Goal: Task Accomplishment & Management: Manage account settings

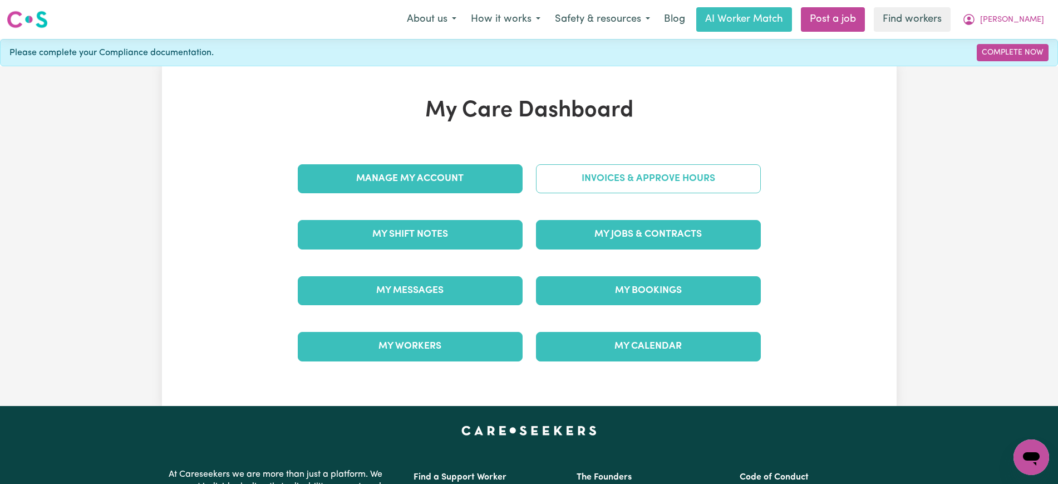
click at [676, 175] on link "Invoices & Approve Hours" at bounding box center [648, 178] width 225 height 29
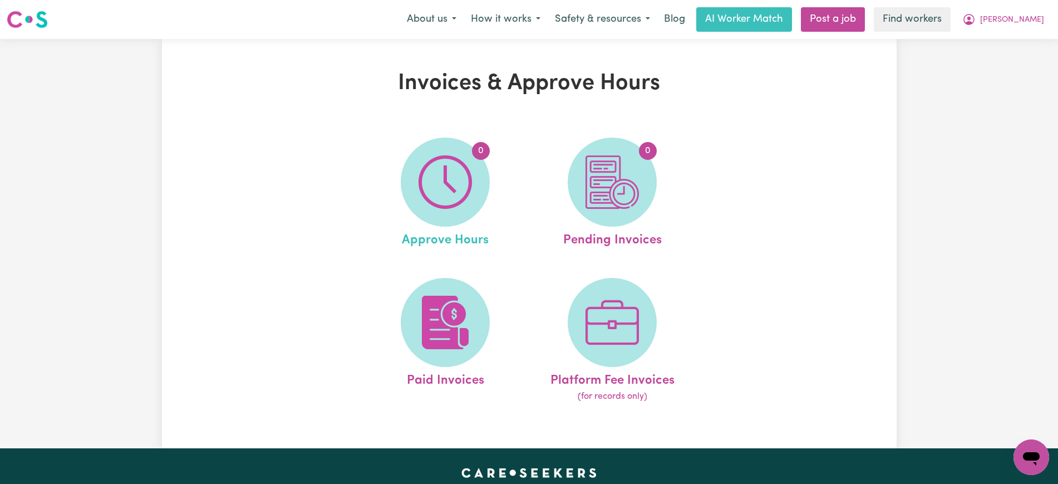
click at [369, 176] on link "0 Approve Hours" at bounding box center [445, 194] width 160 height 112
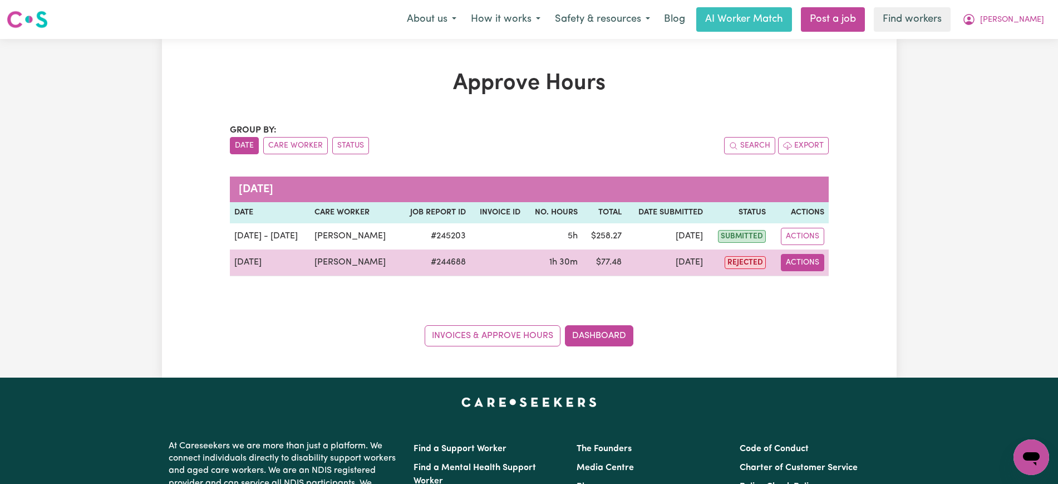
click at [801, 266] on button "Actions" at bounding box center [802, 262] width 43 height 17
click at [810, 286] on link "View Job Report" at bounding box center [830, 288] width 95 height 22
select select "pm"
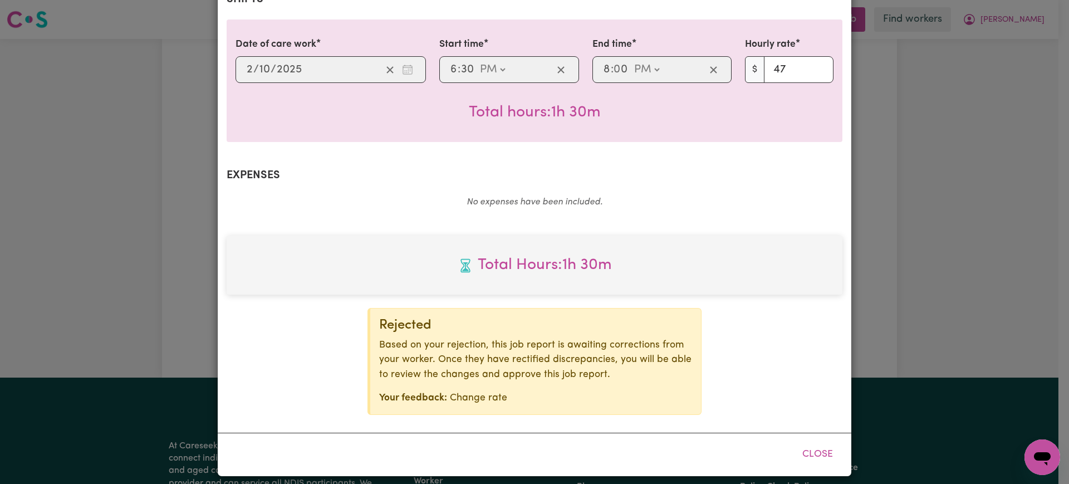
scroll to position [278, 0]
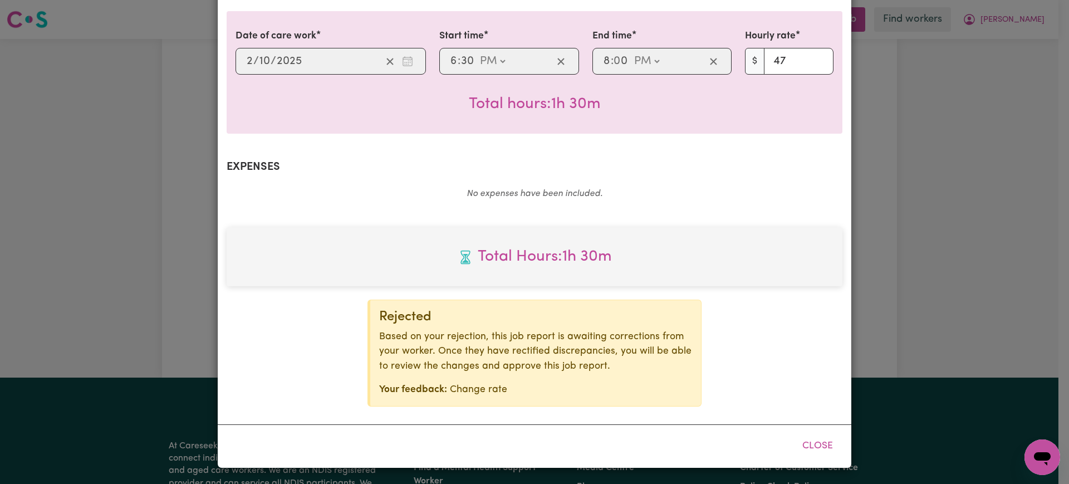
click at [903, 268] on div "Job Report # 244688 - [PERSON_NAME] Summary Job report # 244688 Client name: [P…" at bounding box center [534, 242] width 1069 height 484
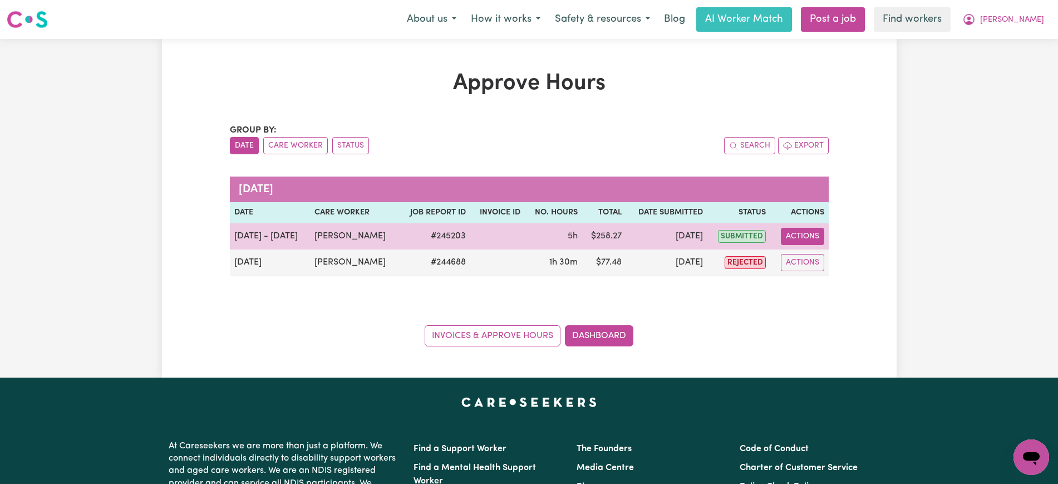
click at [807, 237] on button "Actions" at bounding box center [802, 236] width 43 height 17
click at [824, 259] on link "View Job Report" at bounding box center [830, 262] width 95 height 22
select select "pm"
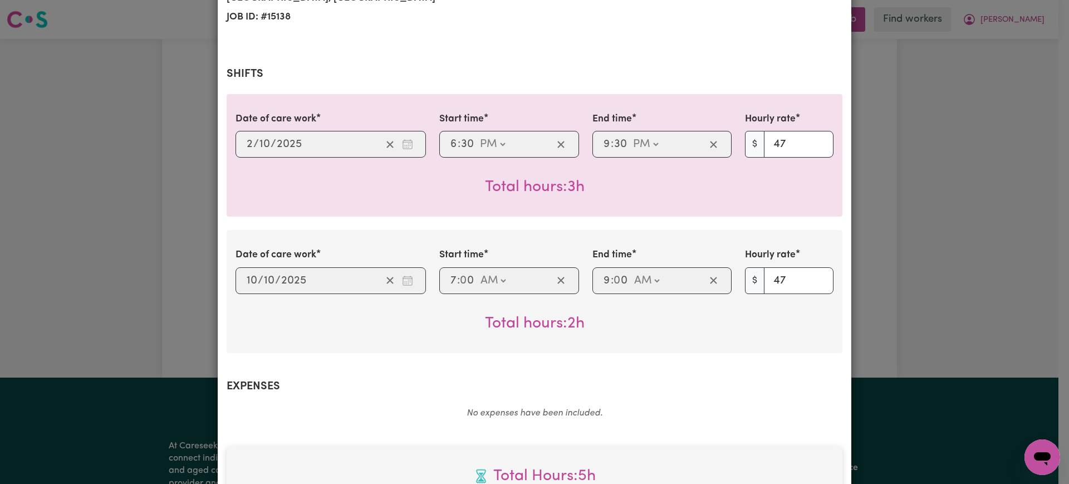
scroll to position [209, 0]
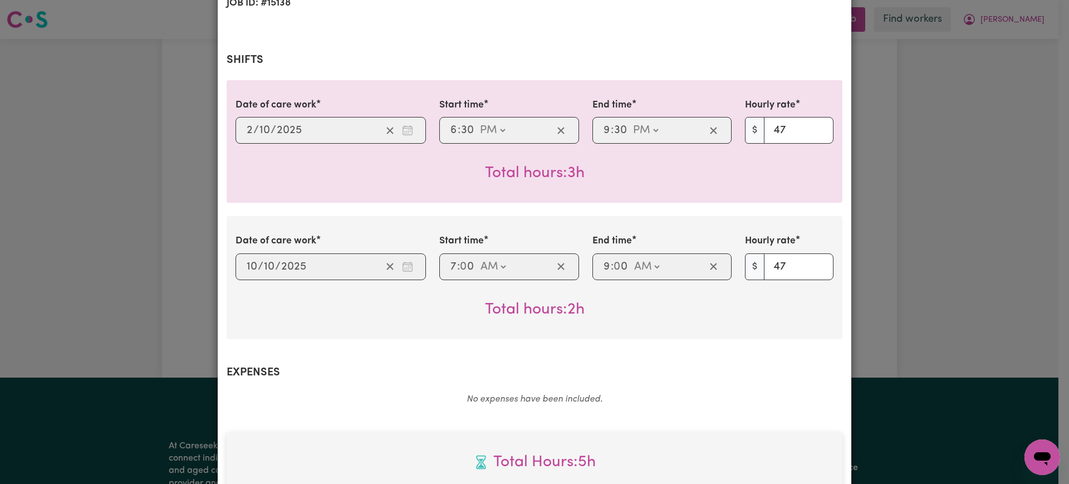
click at [865, 276] on div "Job Report # 245203 - [PERSON_NAME] Summary Job report # 245203 Client name: [P…" at bounding box center [534, 242] width 1069 height 484
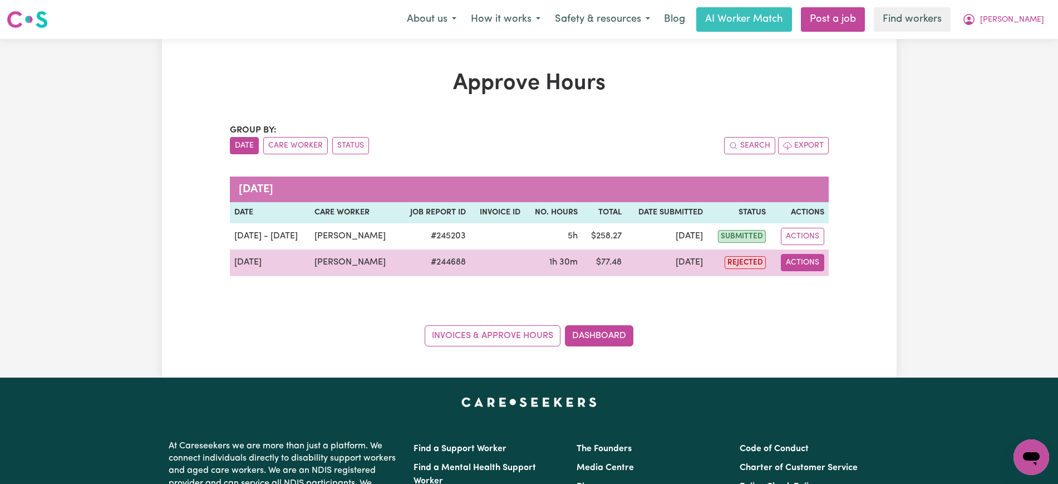
click at [800, 259] on button "Actions" at bounding box center [802, 262] width 43 height 17
click at [802, 278] on link "View Job Report" at bounding box center [830, 288] width 95 height 22
select select "pm"
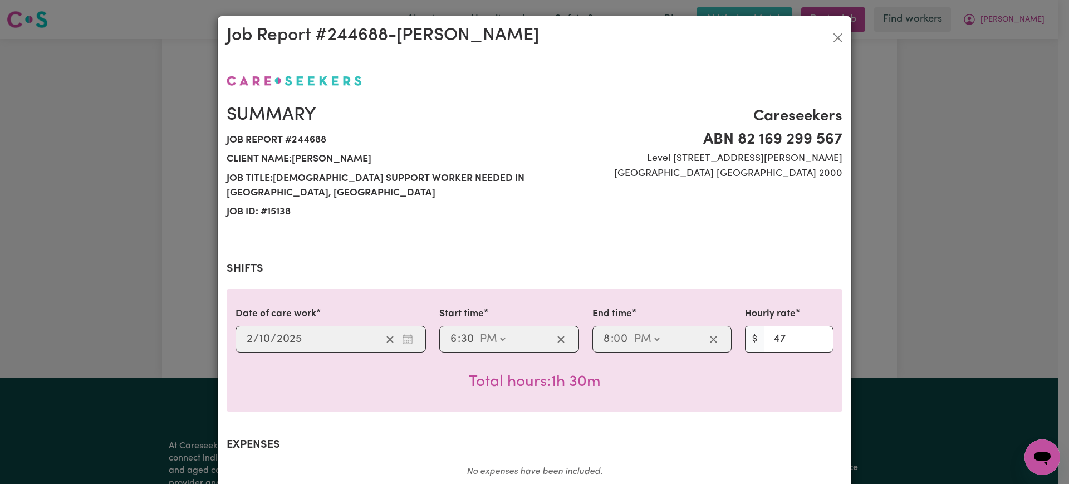
click at [913, 292] on div "Job Report # 244688 - [PERSON_NAME] Summary Job report # 244688 Client name: [P…" at bounding box center [534, 242] width 1069 height 484
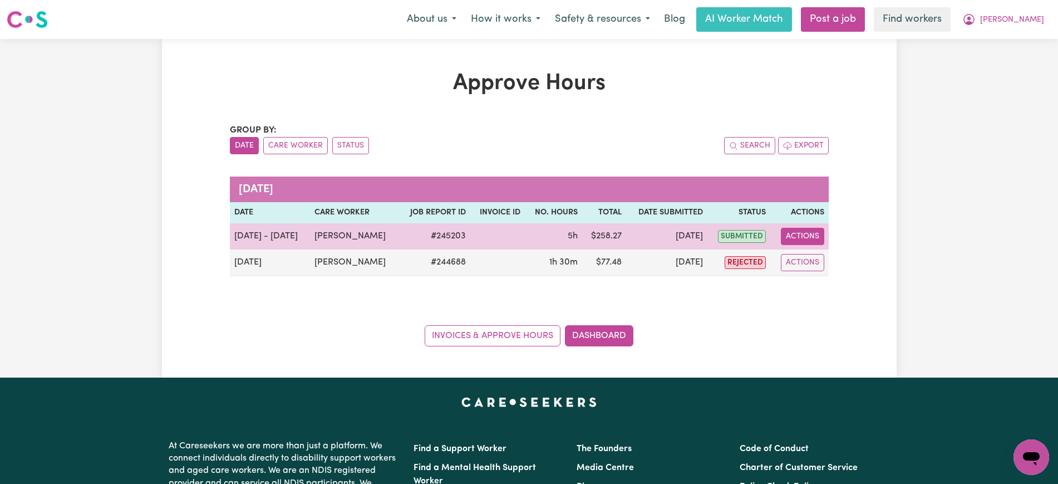
click at [791, 236] on button "Actions" at bounding box center [802, 236] width 43 height 17
click at [795, 248] on div "View Job Report" at bounding box center [830, 262] width 96 height 32
click at [801, 261] on link "View Job Report" at bounding box center [830, 262] width 95 height 22
select select "pm"
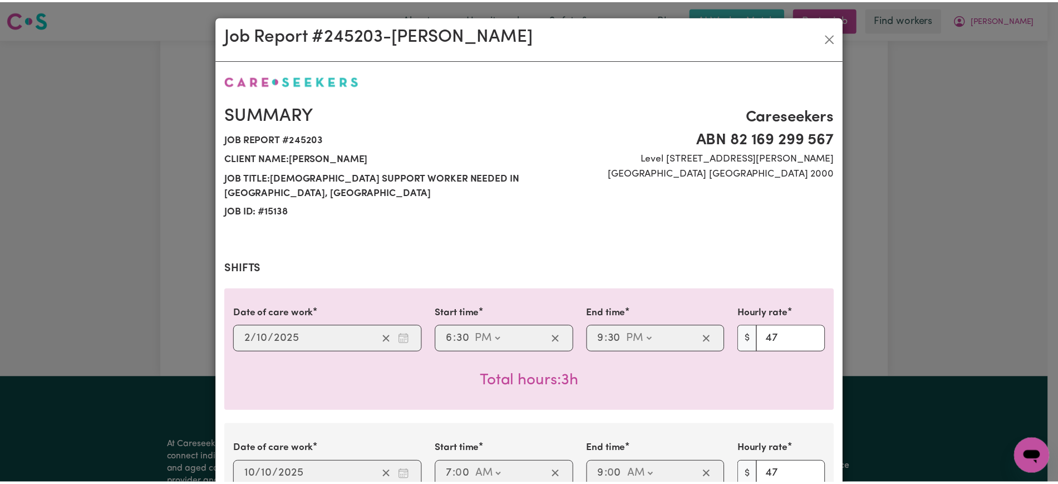
scroll to position [526, 0]
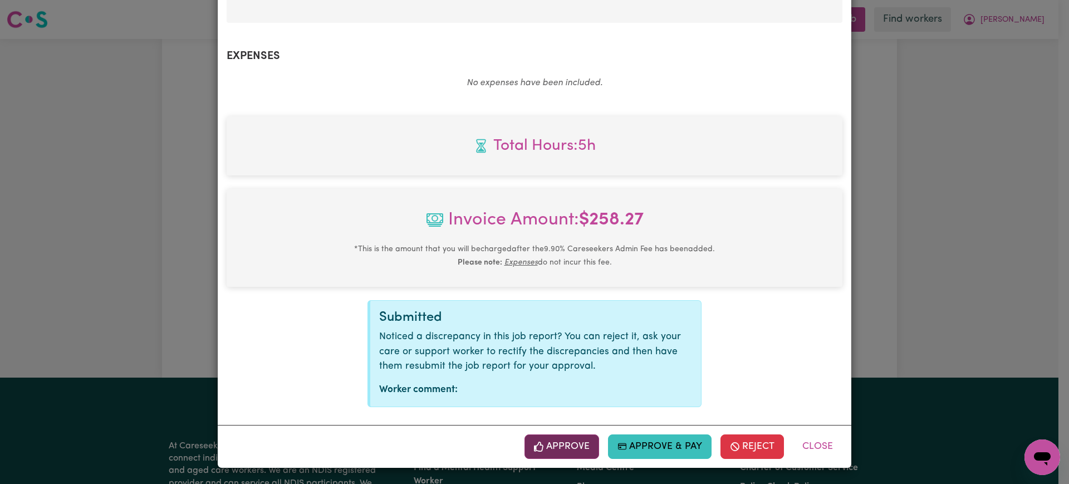
click at [539, 447] on icon "button" at bounding box center [539, 447] width 10 height 10
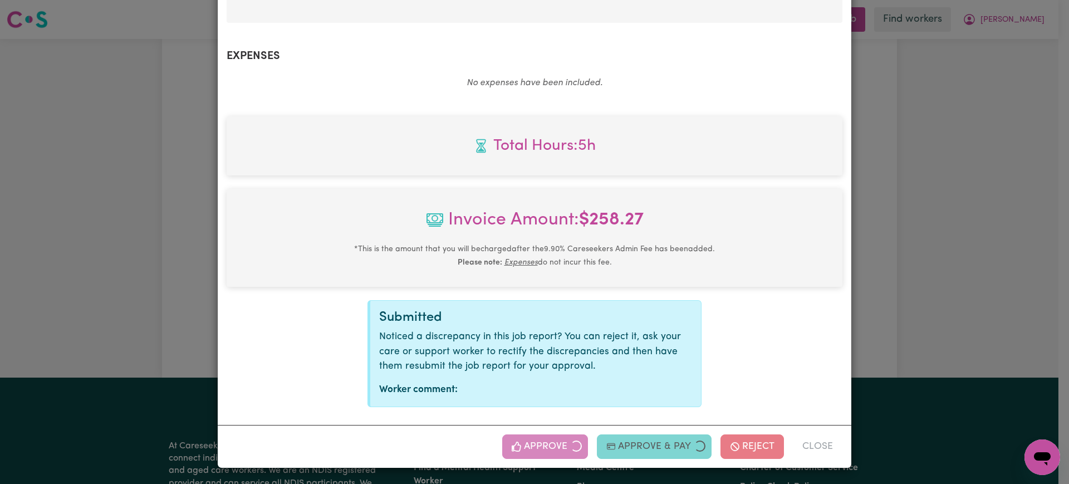
drag, startPoint x: 908, startPoint y: 249, endPoint x: 934, endPoint y: 244, distance: 26.2
click at [916, 248] on div "Job Report # 245203 - [PERSON_NAME] Summary Job report # 245203 Client name: [P…" at bounding box center [534, 242] width 1069 height 484
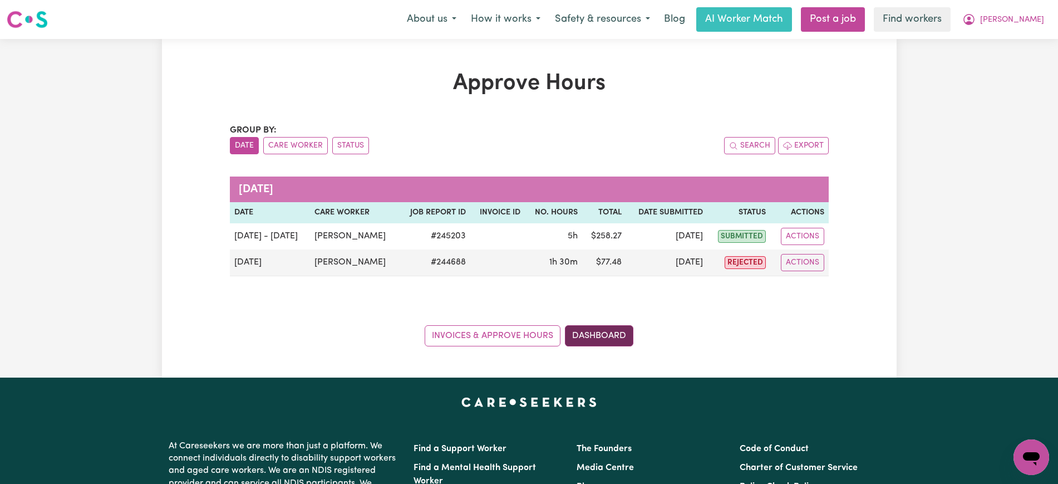
click at [605, 331] on link "Dashboard" at bounding box center [599, 335] width 68 height 21
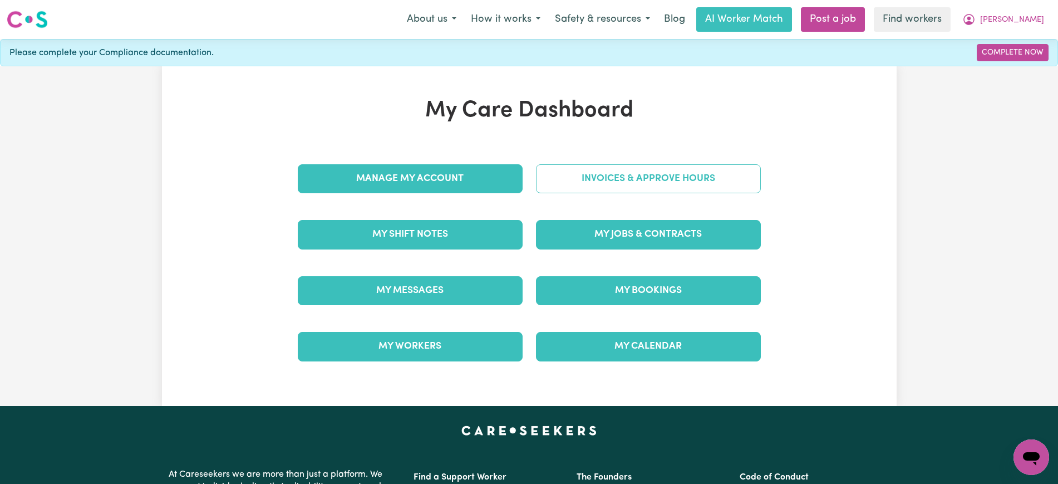
click at [631, 183] on link "Invoices & Approve Hours" at bounding box center [648, 178] width 225 height 29
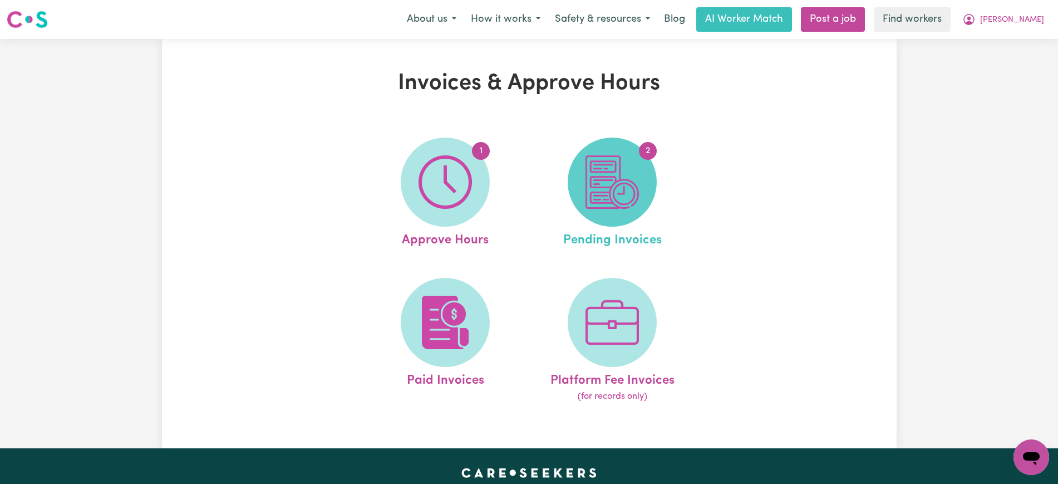
click at [610, 210] on span "2" at bounding box center [612, 182] width 89 height 89
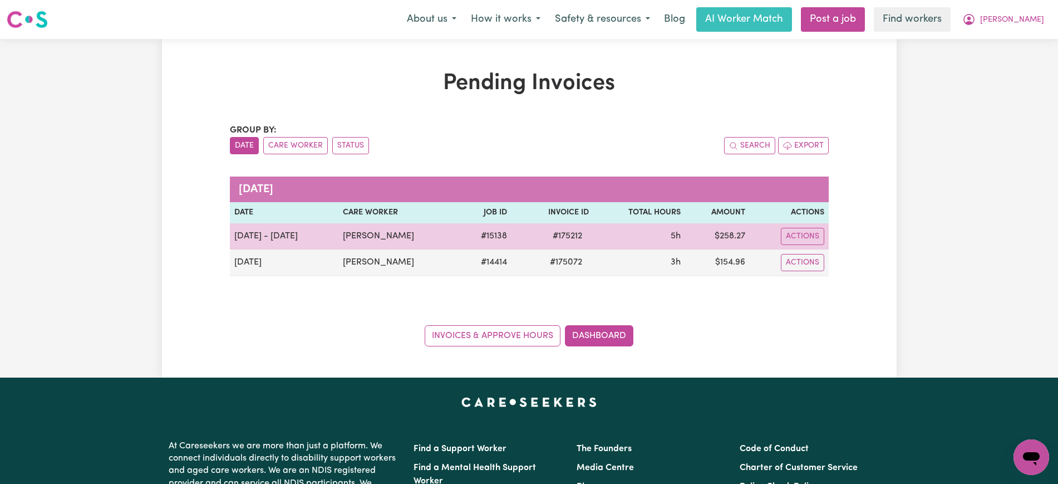
click at [564, 239] on span "# 175212" at bounding box center [567, 235] width 43 height 13
click at [560, 236] on span "# 175212" at bounding box center [567, 235] width 43 height 13
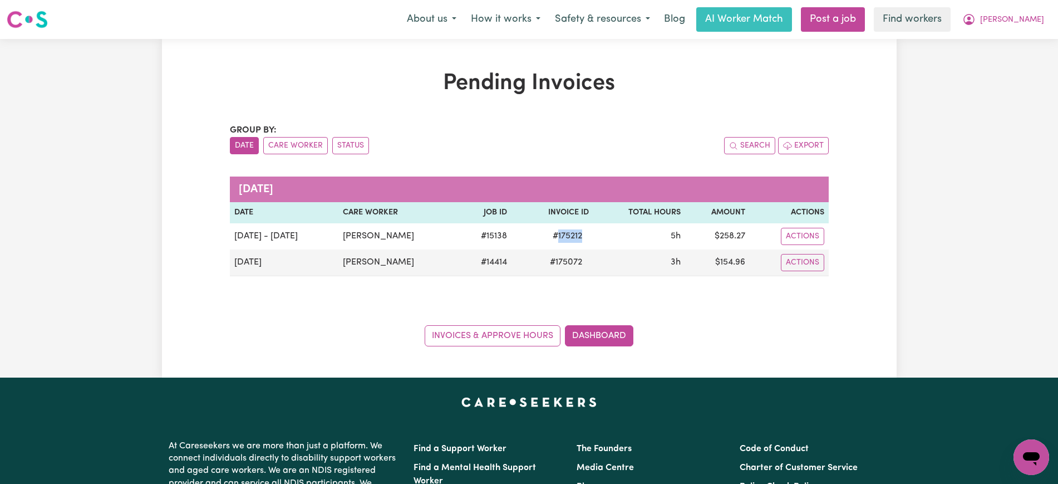
copy span "175212"
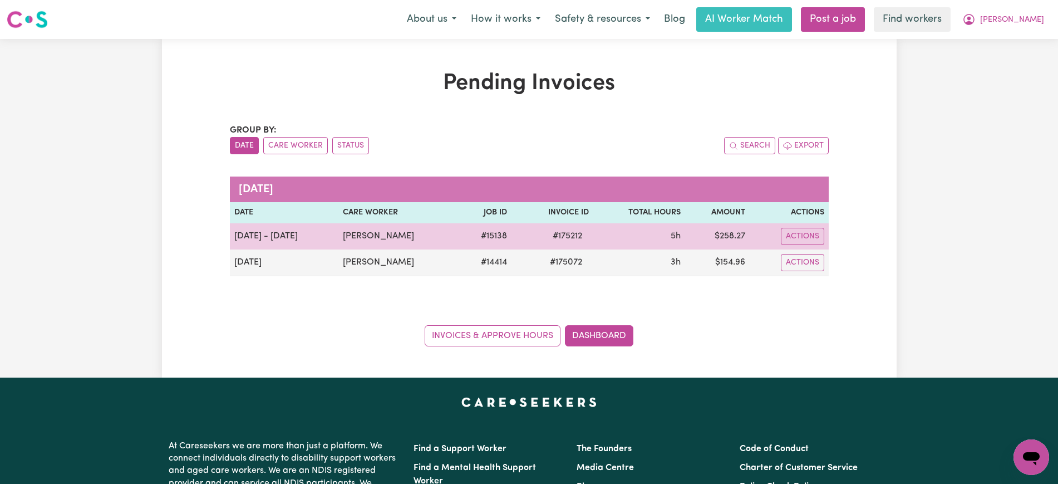
click at [732, 238] on td "$ 258.27" at bounding box center [717, 236] width 65 height 26
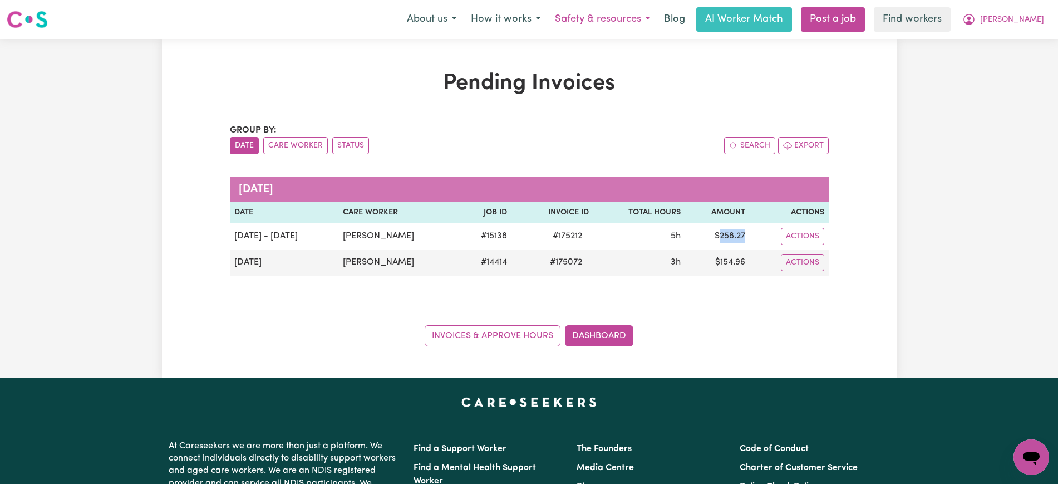
copy td "258.27"
drag, startPoint x: 1012, startPoint y: 15, endPoint x: 1012, endPoint y: 26, distance: 11.1
click at [975, 16] on icon "My Account" at bounding box center [969, 19] width 11 height 11
click at [1011, 61] on link "Logout" at bounding box center [1007, 63] width 88 height 21
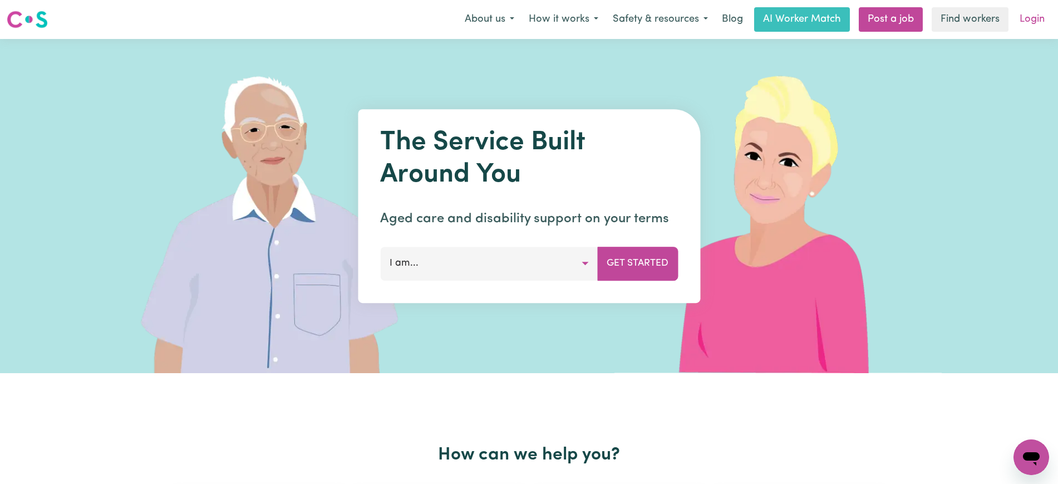
click at [1027, 21] on link "Login" at bounding box center [1032, 19] width 38 height 24
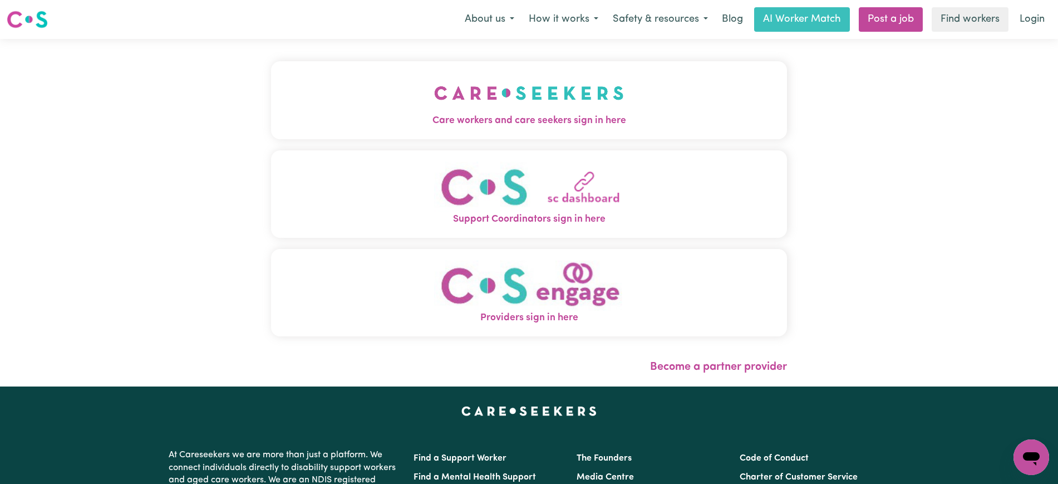
drag, startPoint x: 524, startPoint y: 118, endPoint x: 363, endPoint y: 73, distance: 167.0
click at [524, 117] on span "Care workers and care seekers sign in here" at bounding box center [529, 121] width 516 height 14
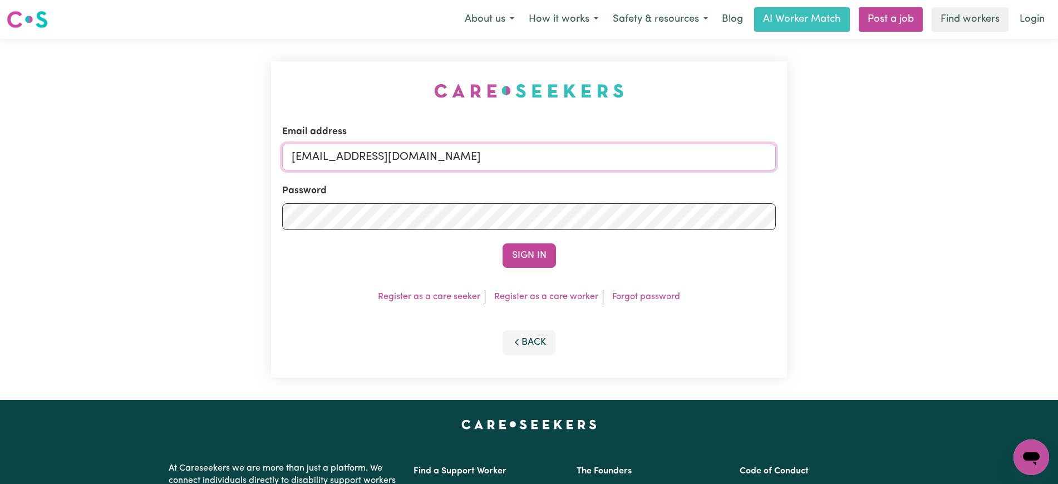
drag, startPoint x: 351, startPoint y: 152, endPoint x: 911, endPoint y: 155, distance: 560.7
click at [911, 155] on div "Email address [EMAIL_ADDRESS][DOMAIN_NAME] Password Sign In Register as a care …" at bounding box center [529, 219] width 1058 height 361
type input "[EMAIL_ADDRESS][DOMAIN_NAME]"
click at [503, 243] on button "Sign In" at bounding box center [529, 255] width 53 height 24
